Goal: Task Accomplishment & Management: Complete application form

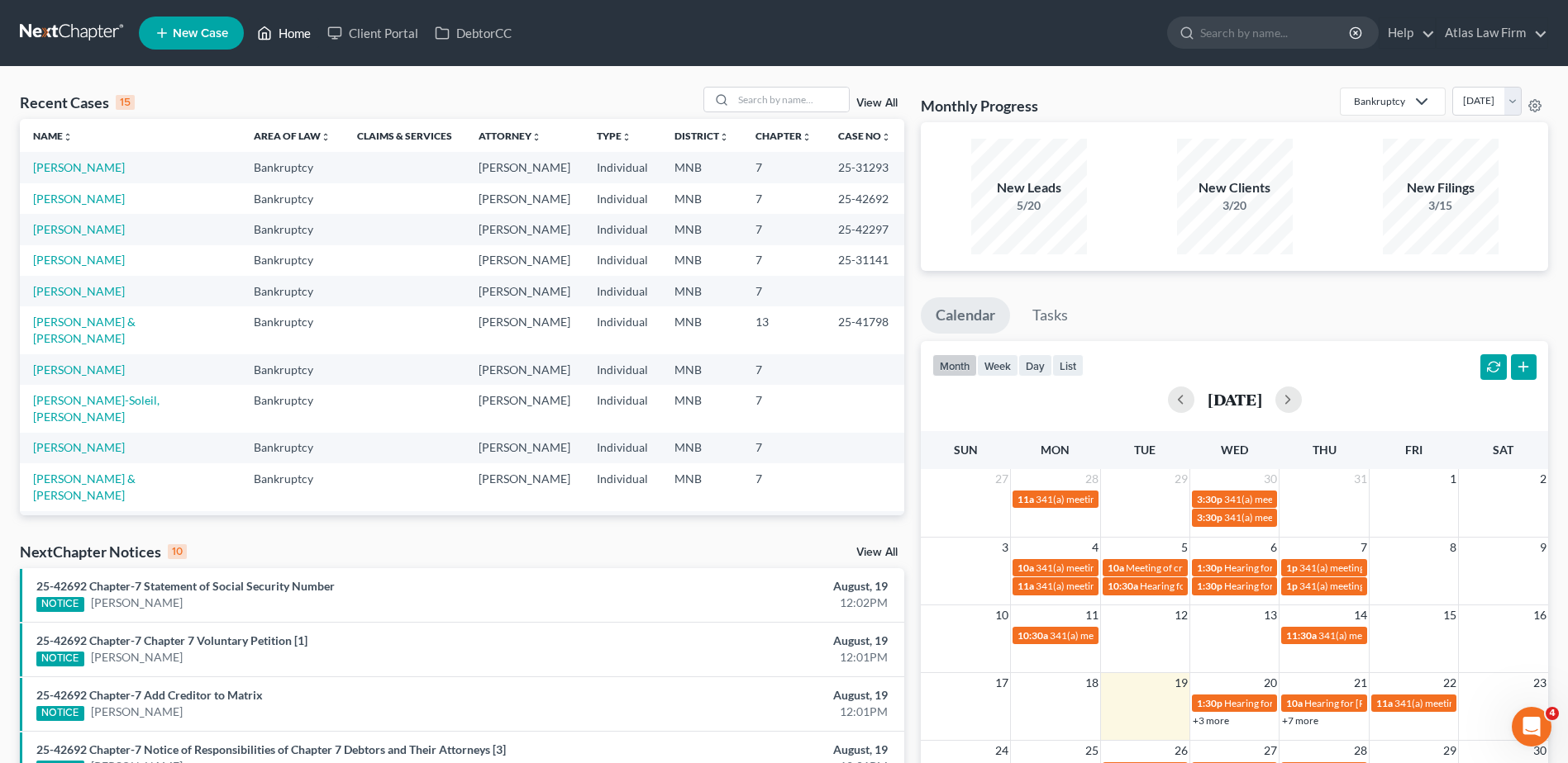
click at [291, 37] on link "Home" at bounding box center [284, 33] width 70 height 30
click at [85, 200] on link "[PERSON_NAME]" at bounding box center [78, 199] width 92 height 14
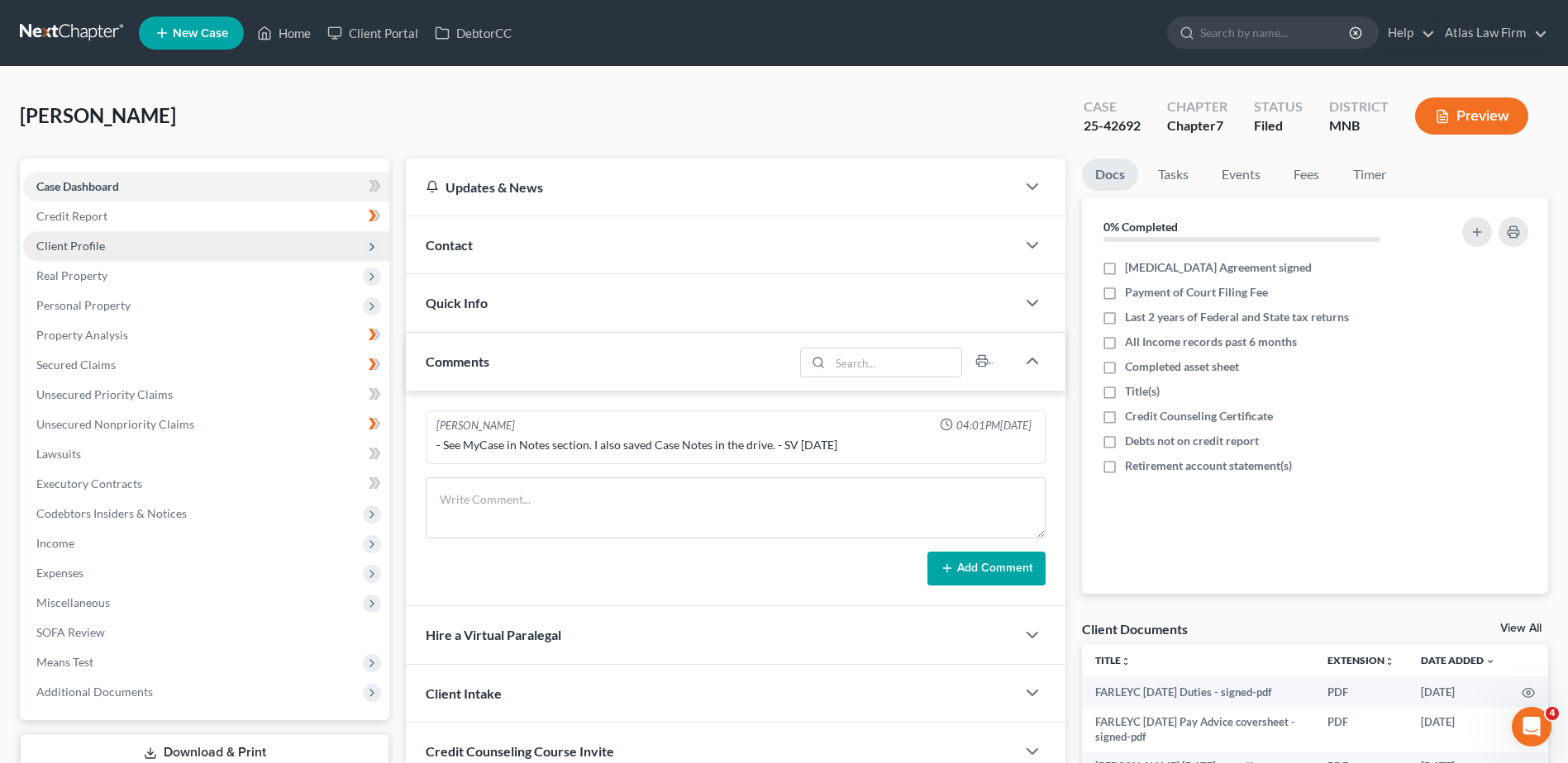
click at [132, 246] on span "Client Profile" at bounding box center [206, 246] width 366 height 30
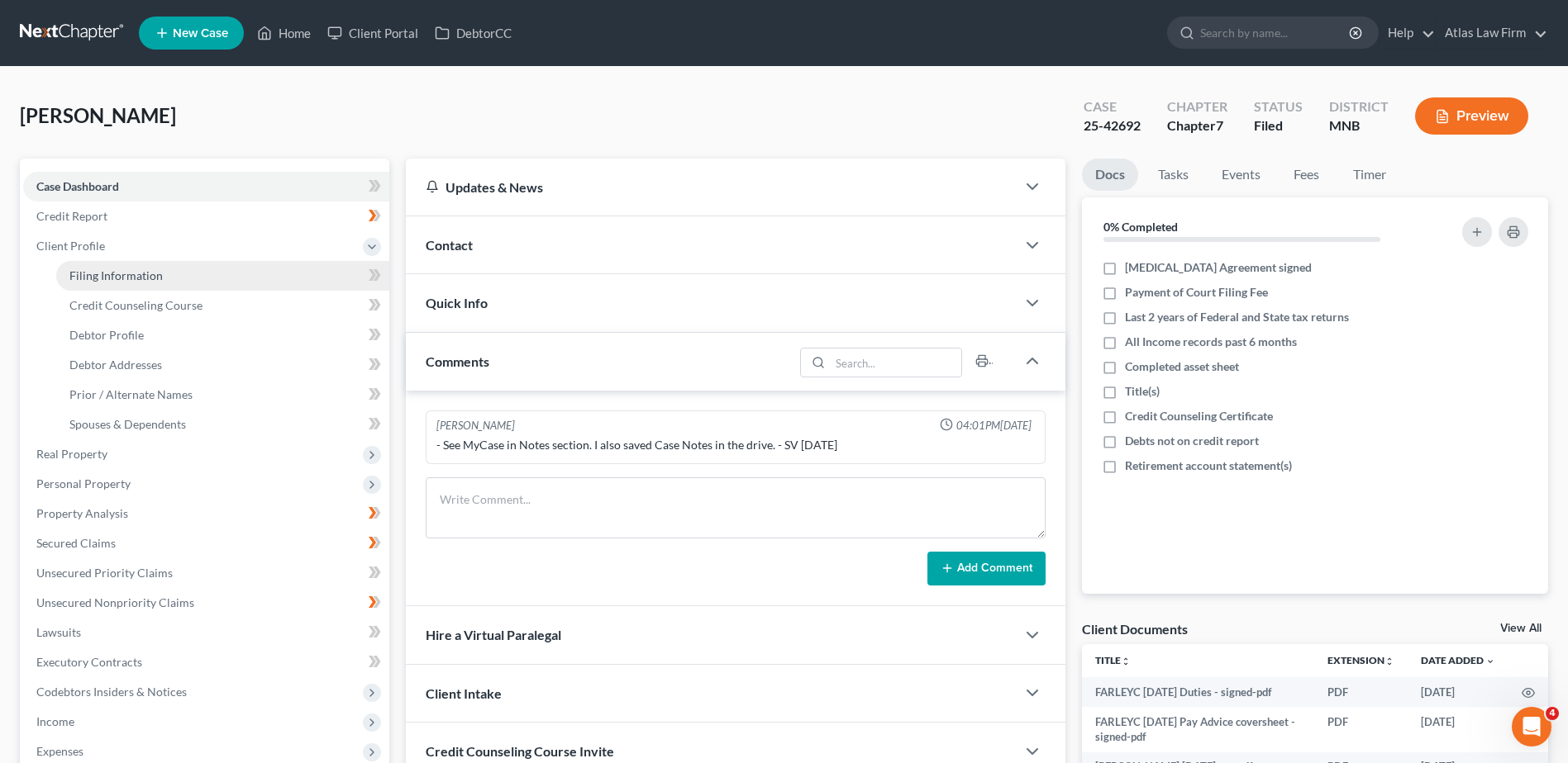
click at [159, 278] on span "Filing Information" at bounding box center [116, 275] width 94 height 14
select select "1"
select select "0"
select select "24"
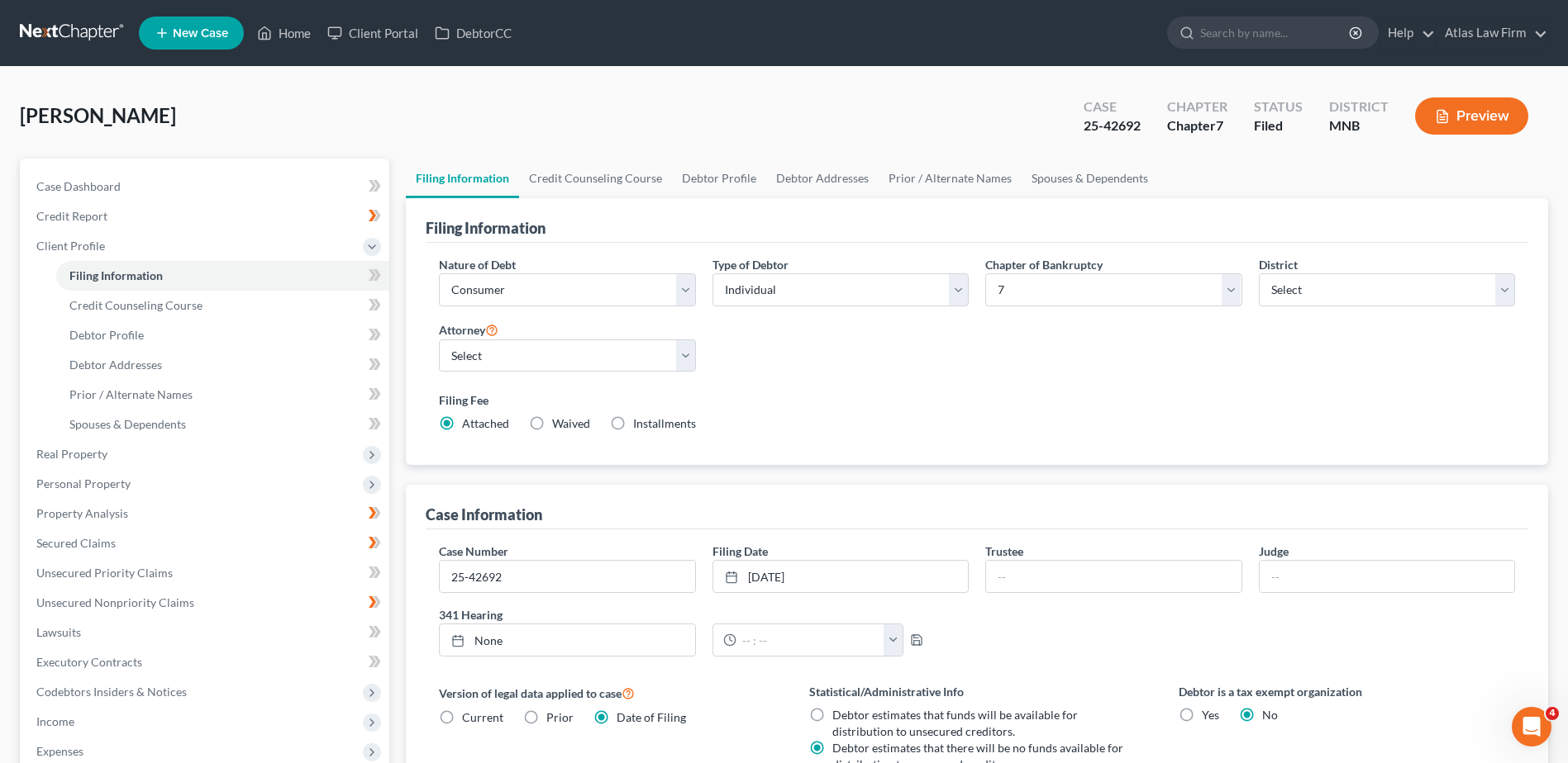
click at [497, 100] on div "[PERSON_NAME] Upgraded Case 25-42692 Chapter Chapter 7 Status Filed District [G…" at bounding box center [784, 123] width 1528 height 72
